Goal: Navigation & Orientation: Find specific page/section

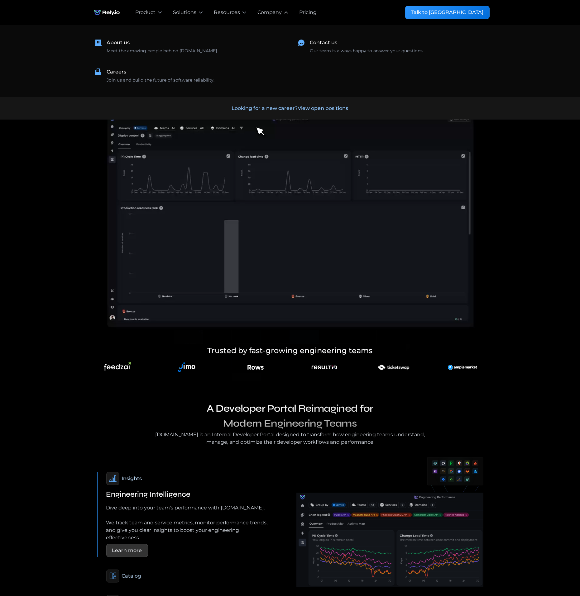
click at [274, 14] on div "Company" at bounding box center [269, 12] width 24 height 7
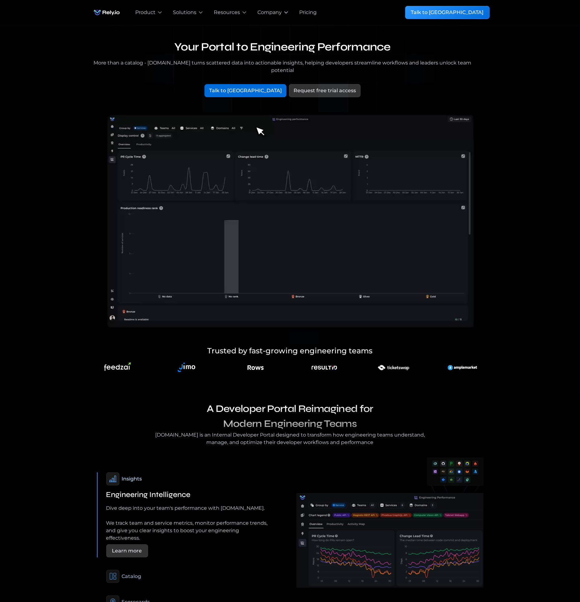
click at [274, 14] on div "Company" at bounding box center [269, 12] width 24 height 7
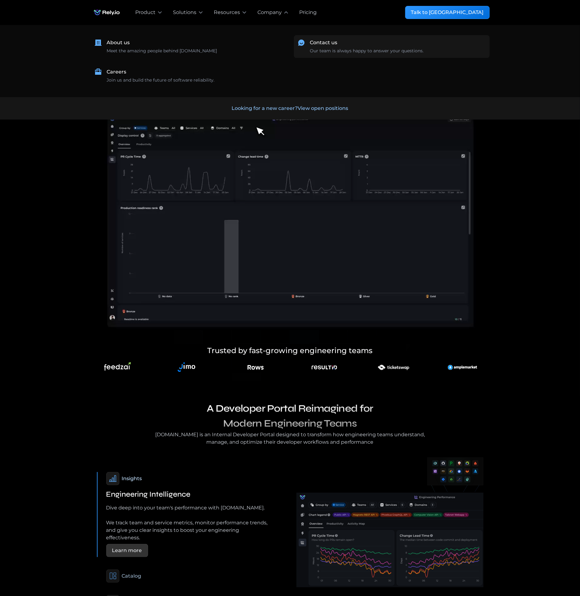
click at [328, 43] on div "Contact us" at bounding box center [323, 42] width 27 height 7
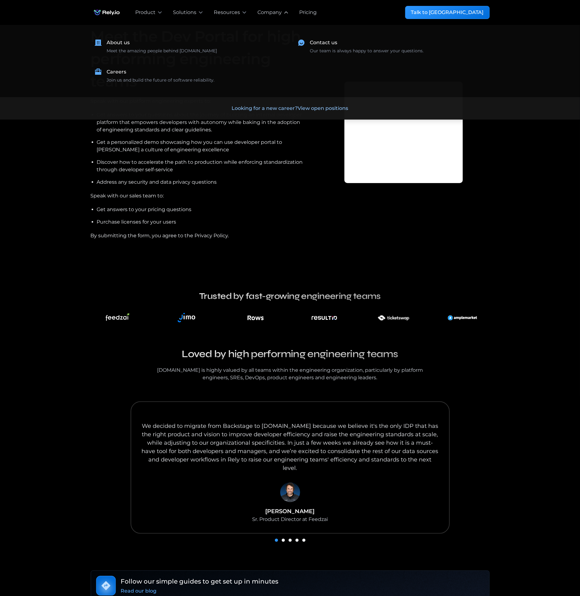
click at [267, 15] on div "Company" at bounding box center [269, 12] width 24 height 7
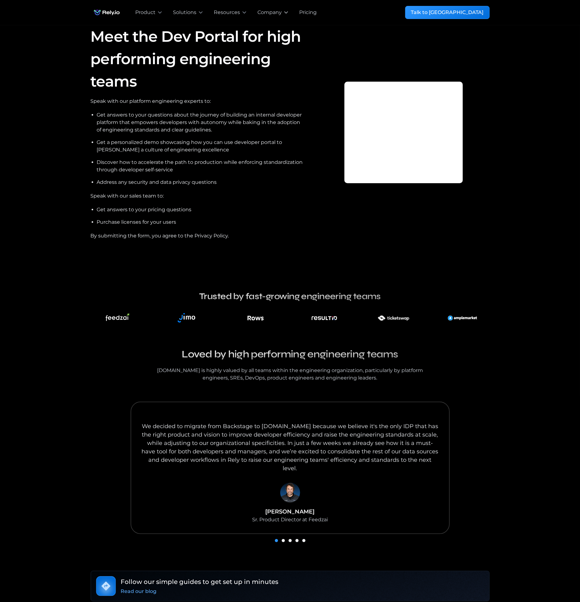
click at [267, 15] on div "Company" at bounding box center [269, 12] width 24 height 7
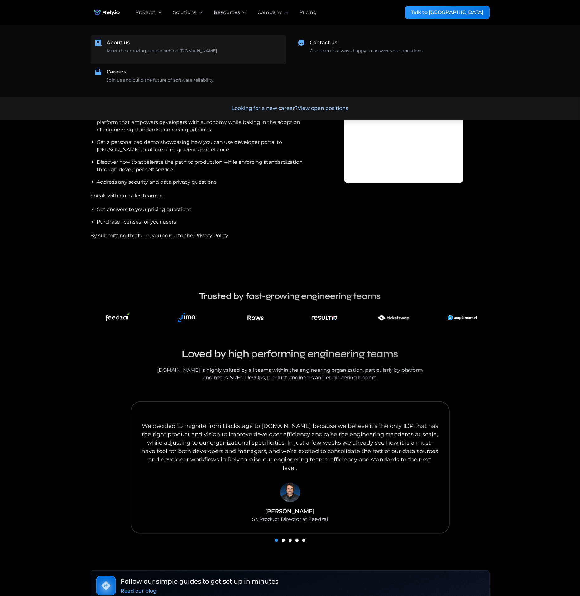
click at [160, 48] on div "Meet the amazing people behind Rely.io ‍" at bounding box center [162, 54] width 110 height 13
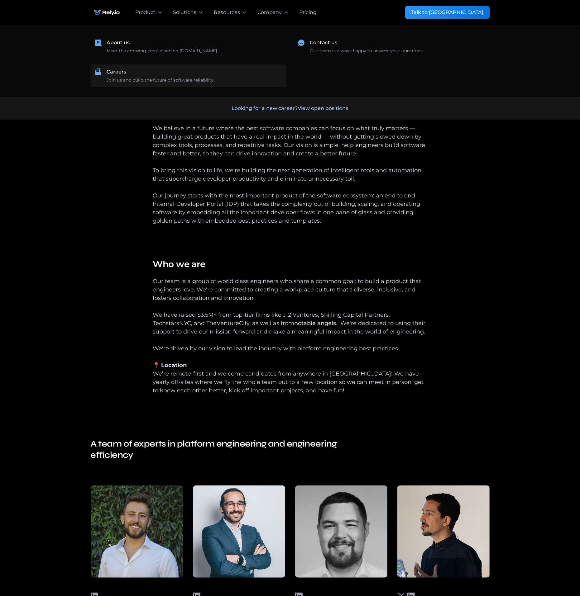
click at [119, 74] on div "Careers" at bounding box center [117, 71] width 20 height 7
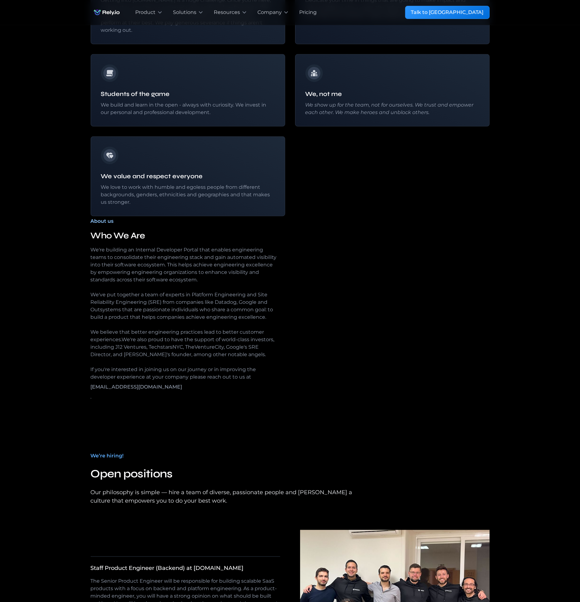
scroll to position [1002, 0]
